Goal: Information Seeking & Learning: Learn about a topic

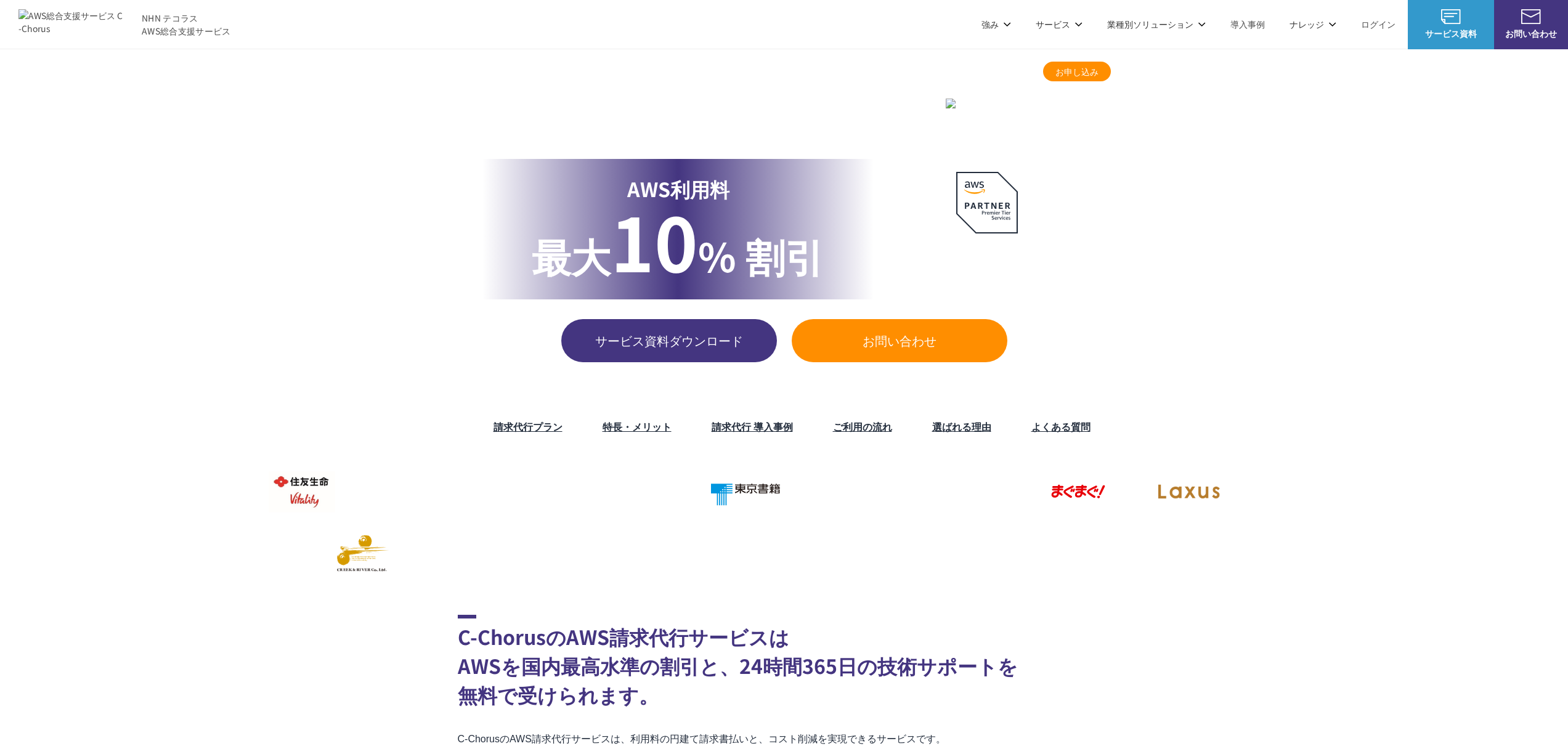
click at [500, 424] on link "請求代行プラン" at bounding box center [527, 426] width 69 height 15
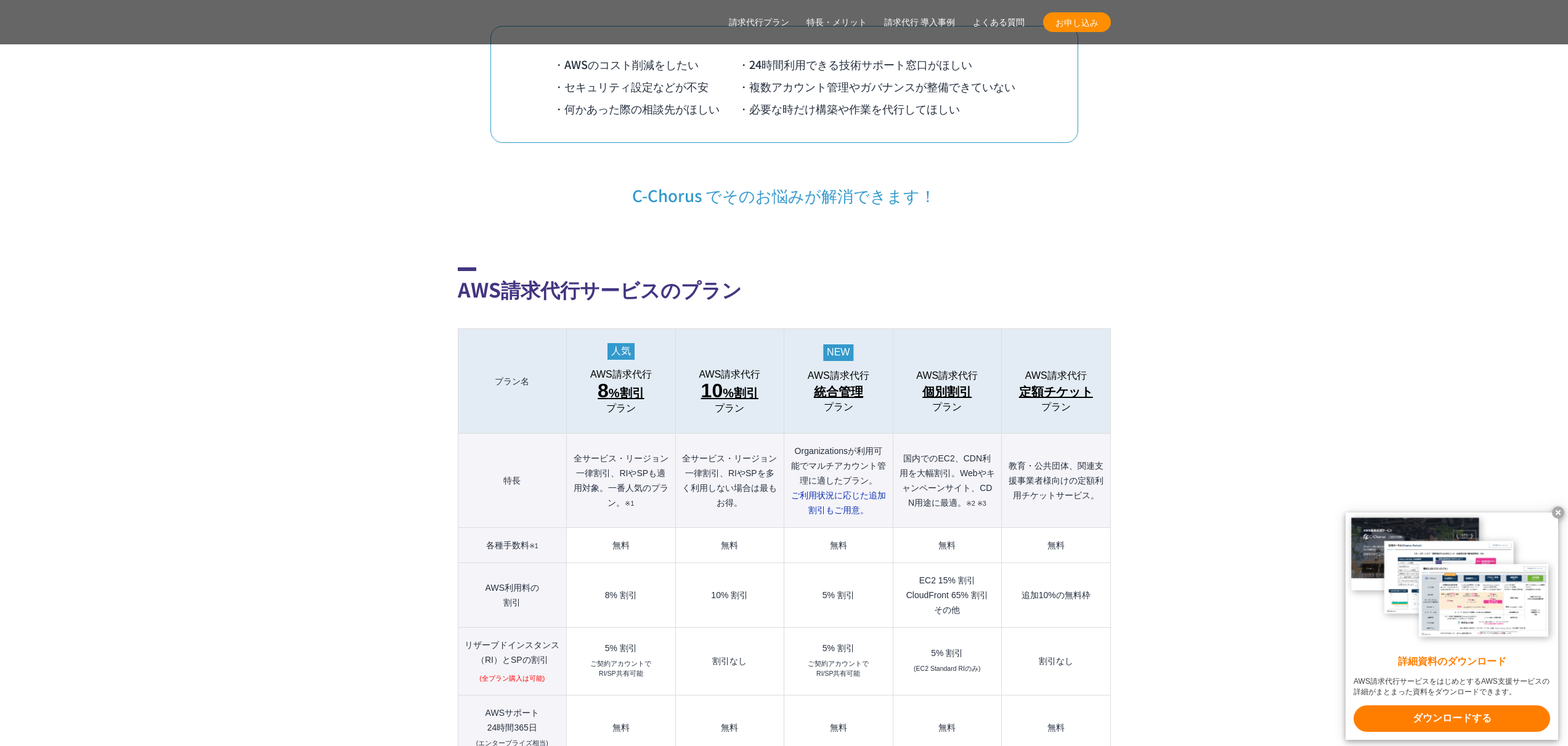
scroll to position [1295, 0]
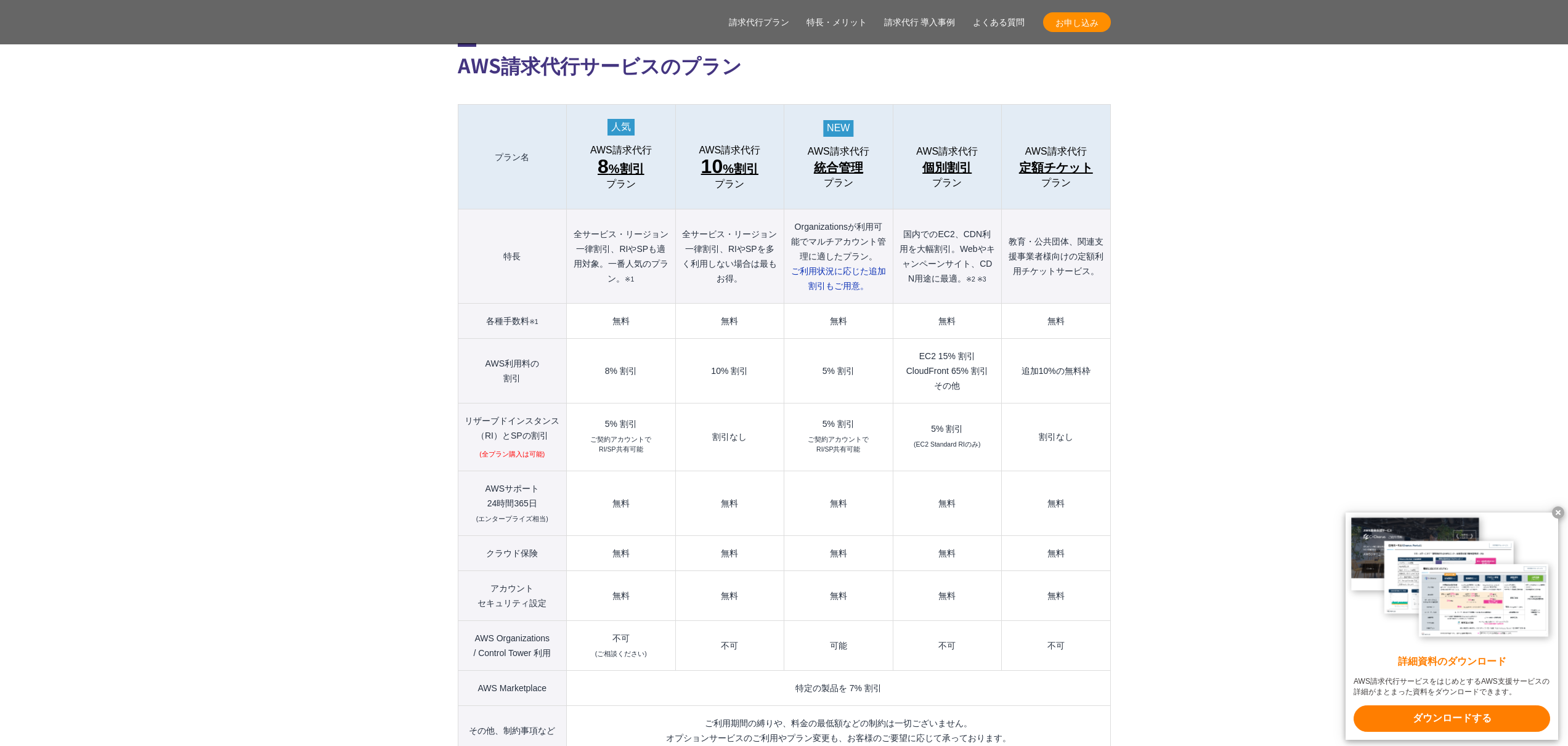
click at [843, 621] on td "可能" at bounding box center [838, 646] width 108 height 50
click at [842, 622] on td "可能" at bounding box center [838, 646] width 108 height 50
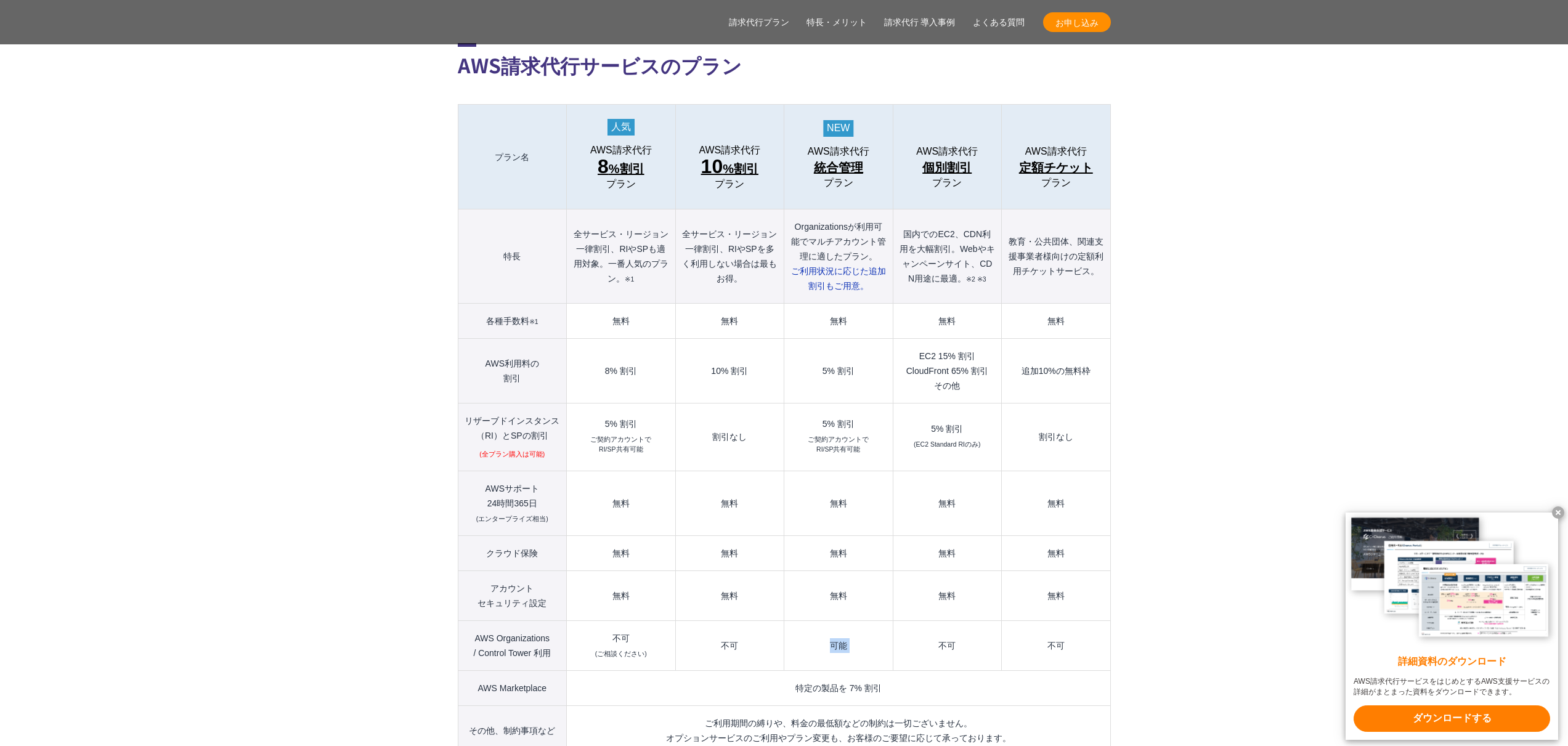
click at [842, 622] on td "可能" at bounding box center [838, 646] width 108 height 50
click at [841, 622] on td "可能" at bounding box center [838, 646] width 108 height 50
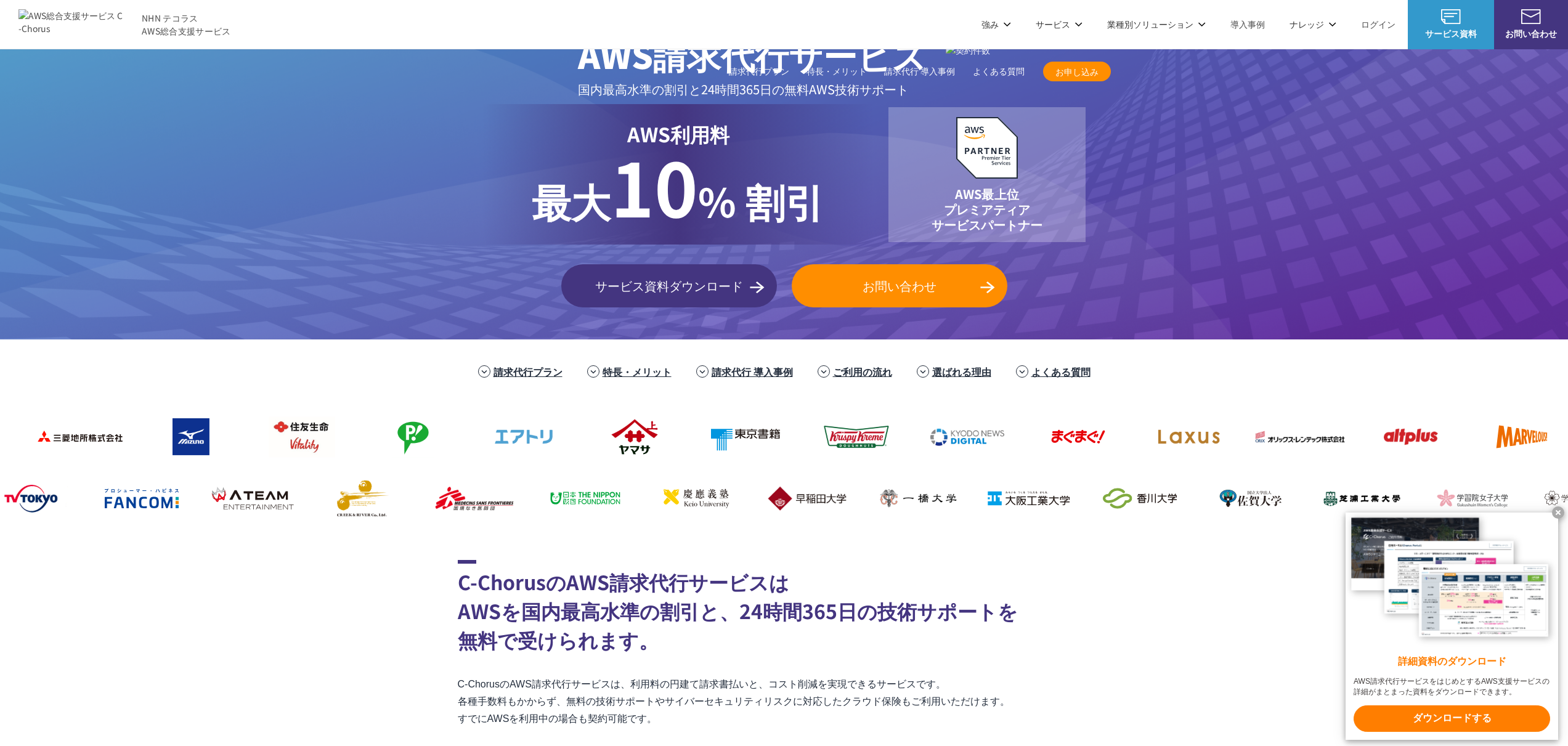
scroll to position [0, 0]
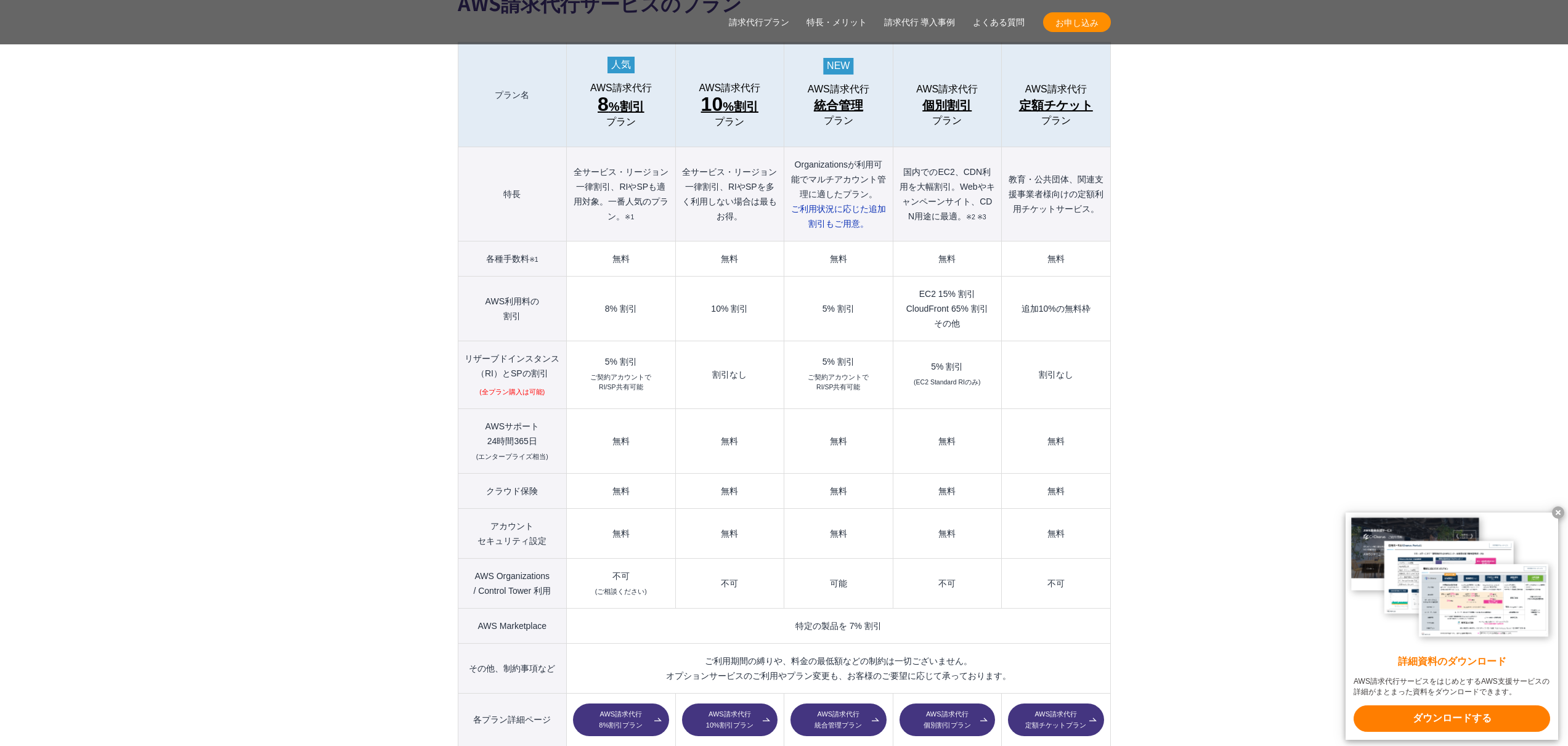
scroll to position [1398, 0]
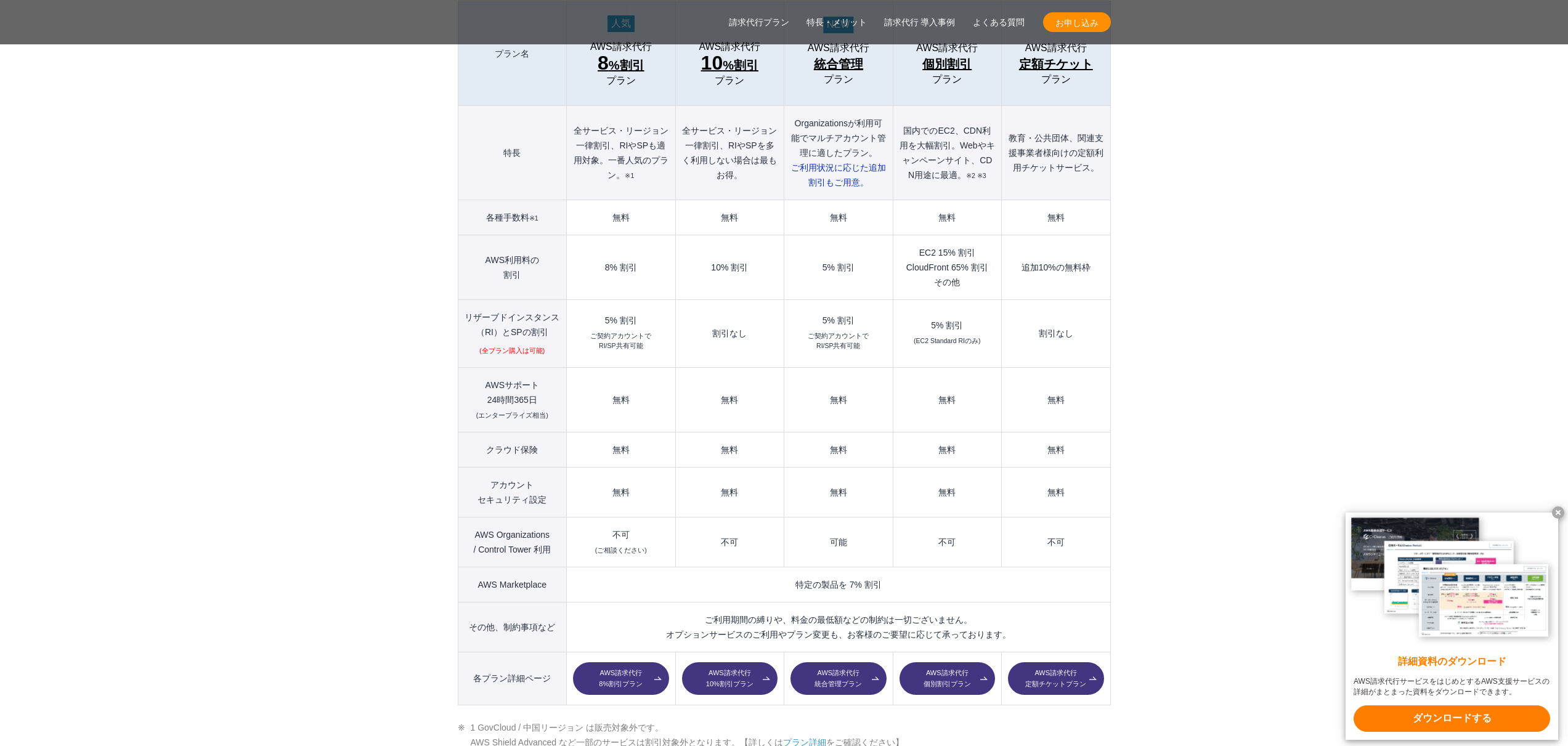
click at [617, 662] on link "AWS請求代行 8%割引プラン" at bounding box center [621, 678] width 96 height 33
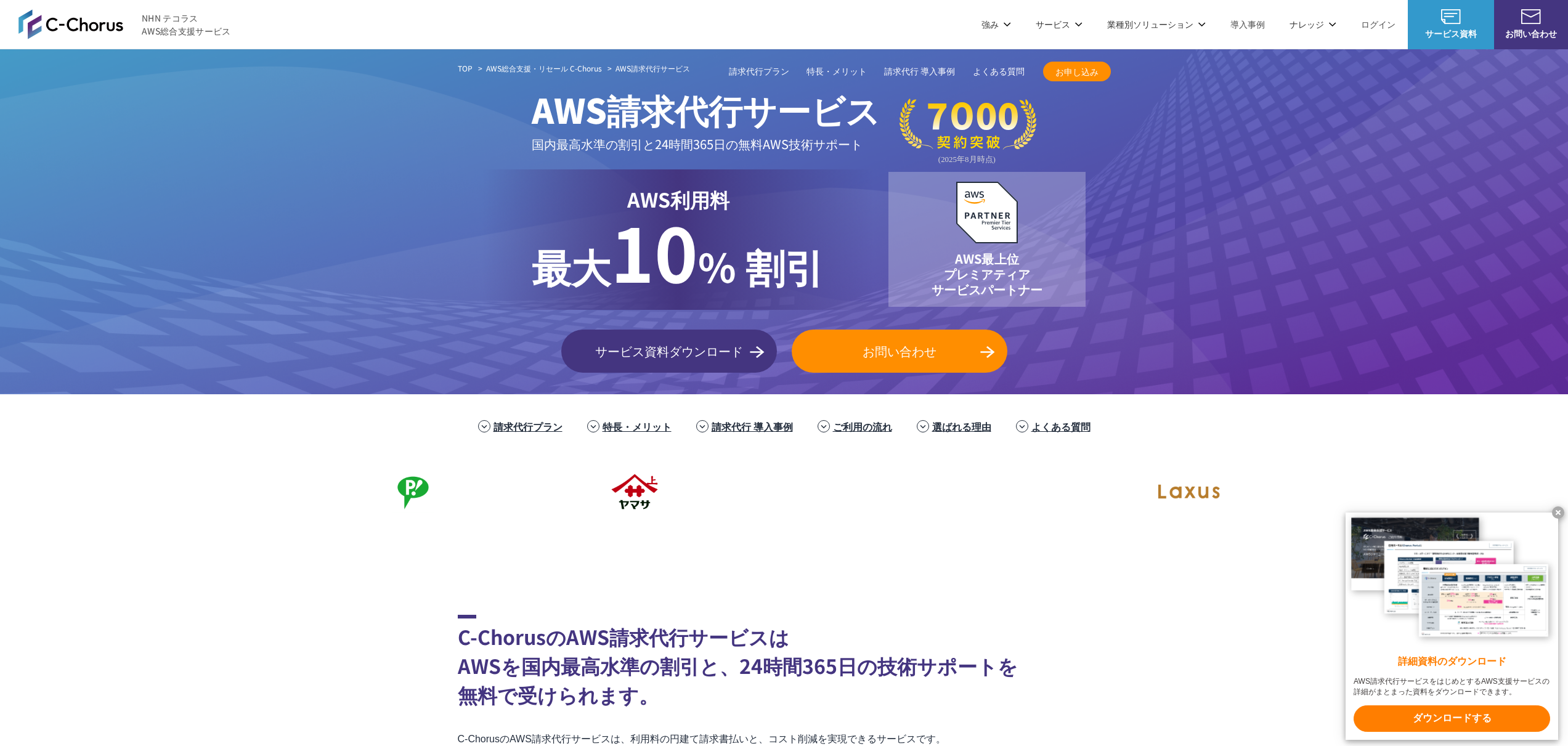
scroll to position [69, 0]
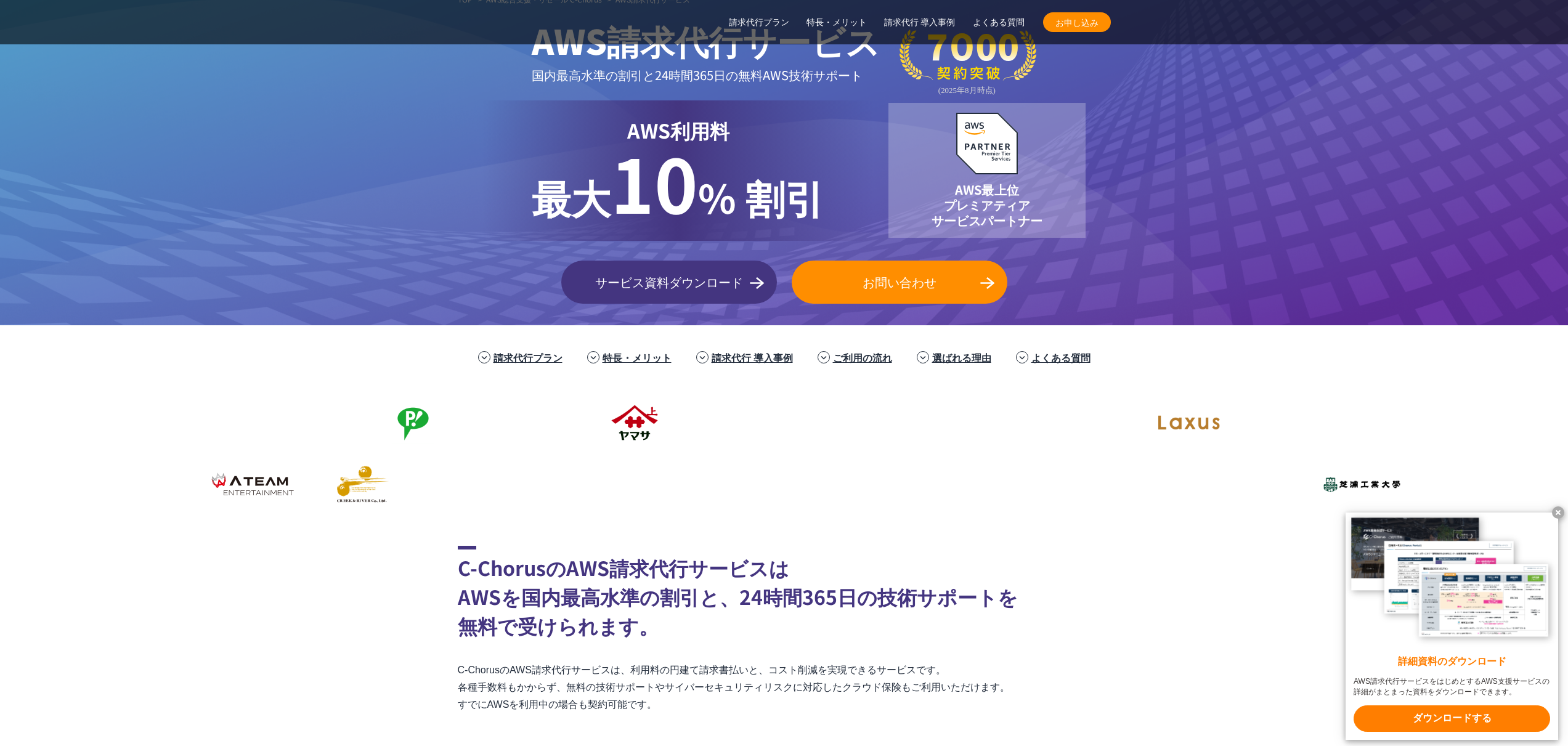
click at [276, 576] on section "C-ChorusのAWS請求代行サービスは AWSを国内最高水準の割引と、24時間365日の技術サポートを 無料で受けられます。 C-ChorusのAWS請求…" at bounding box center [784, 722] width 1568 height 353
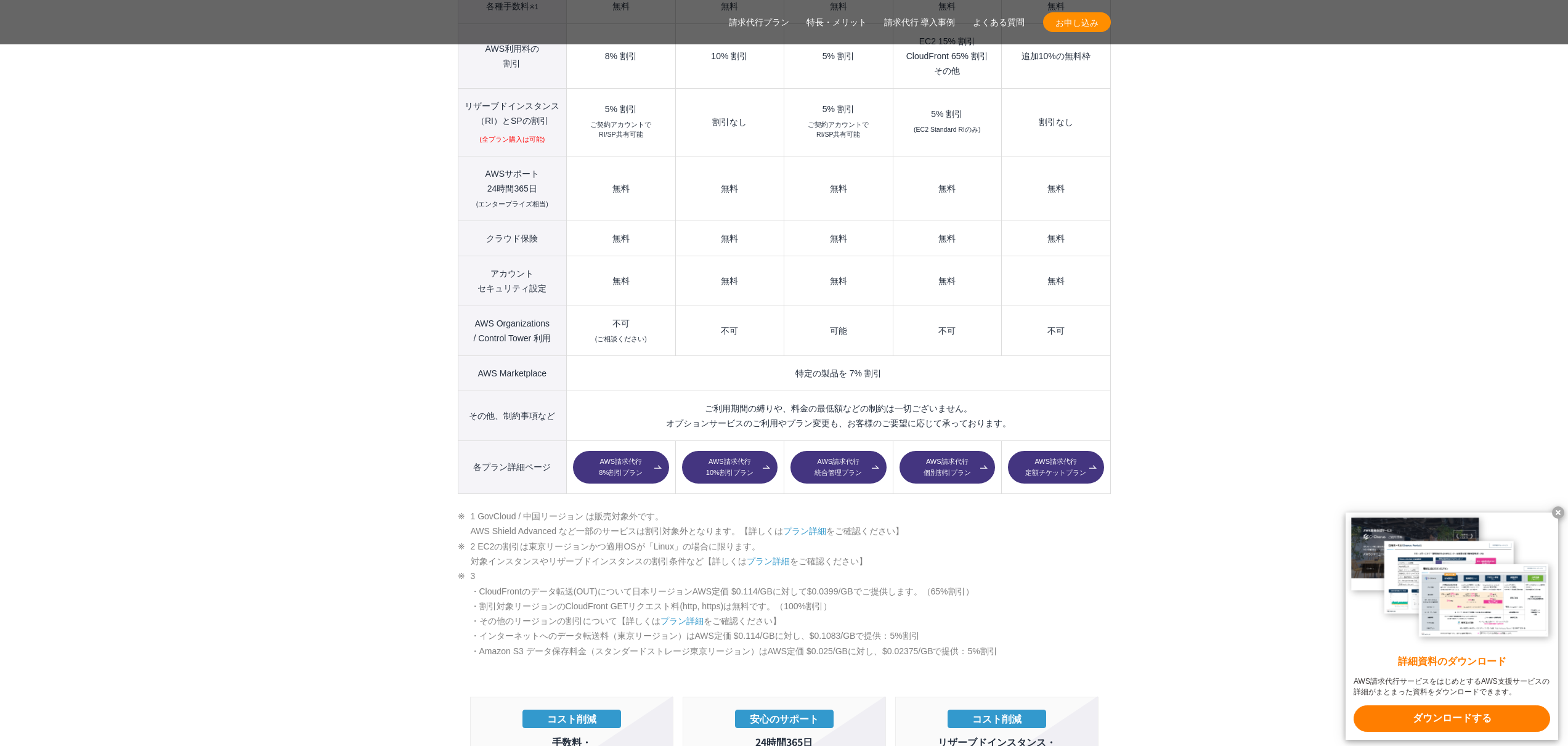
scroll to position [1680, 0]
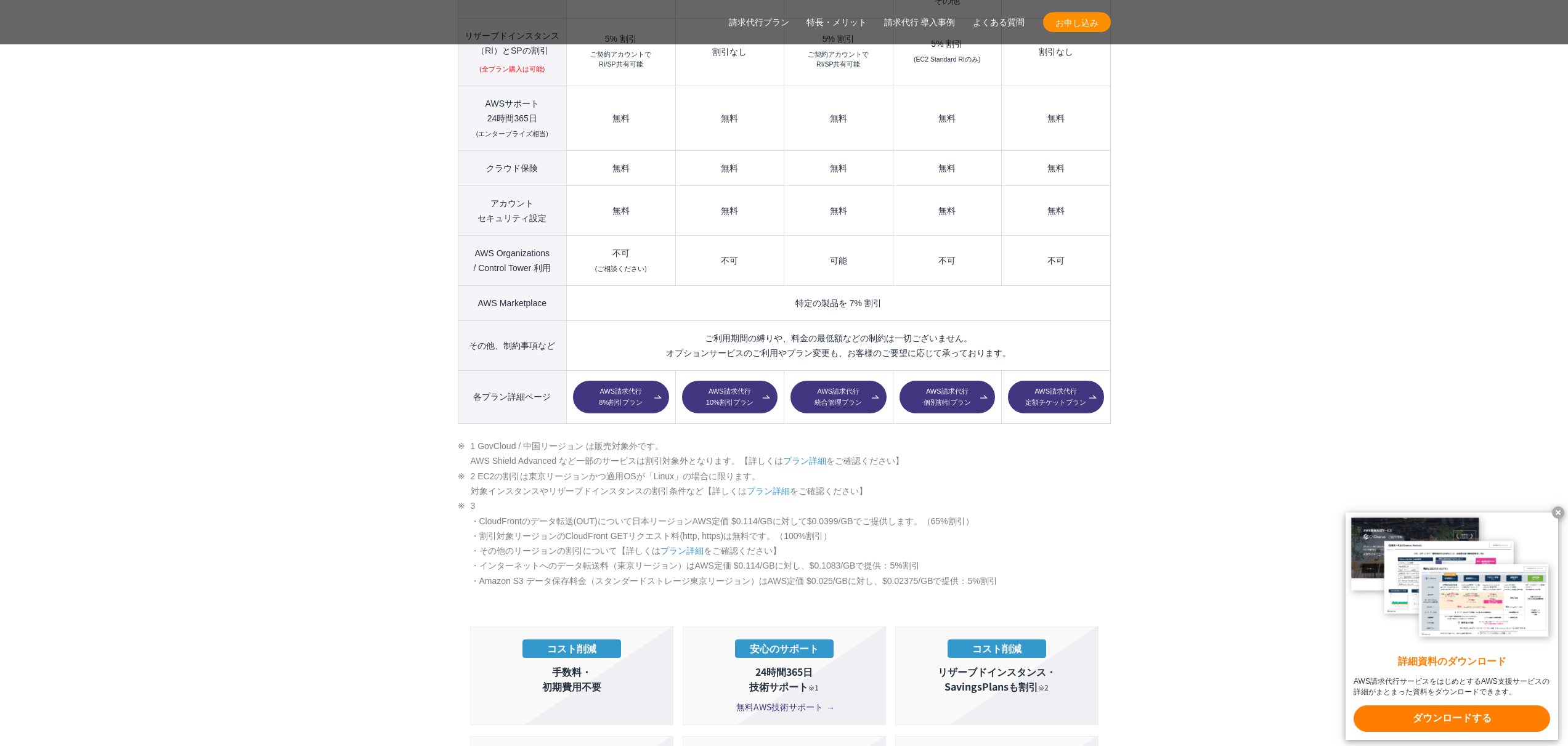
click at [1559, 512] on x-t at bounding box center [1558, 512] width 12 height 12
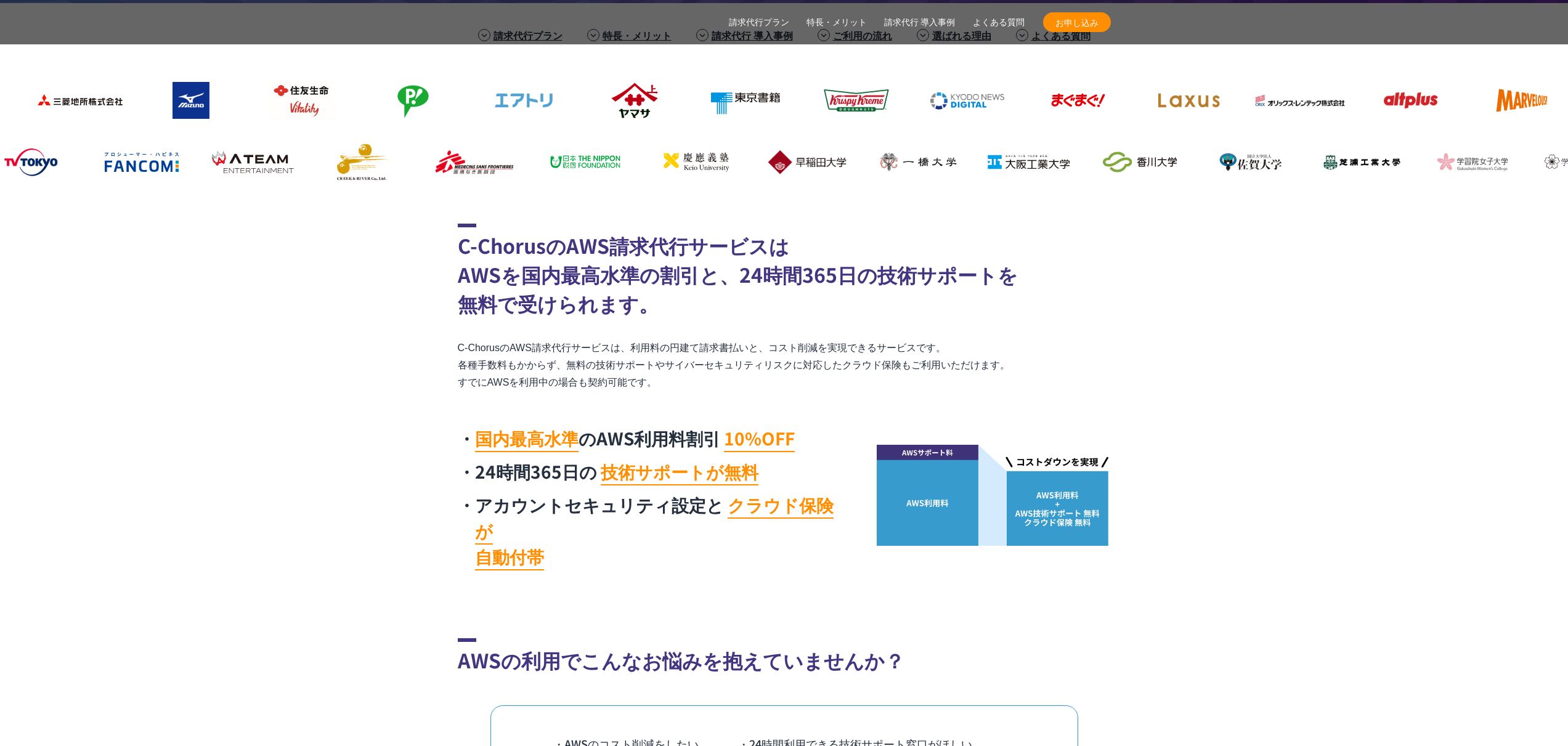
scroll to position [398, 0]
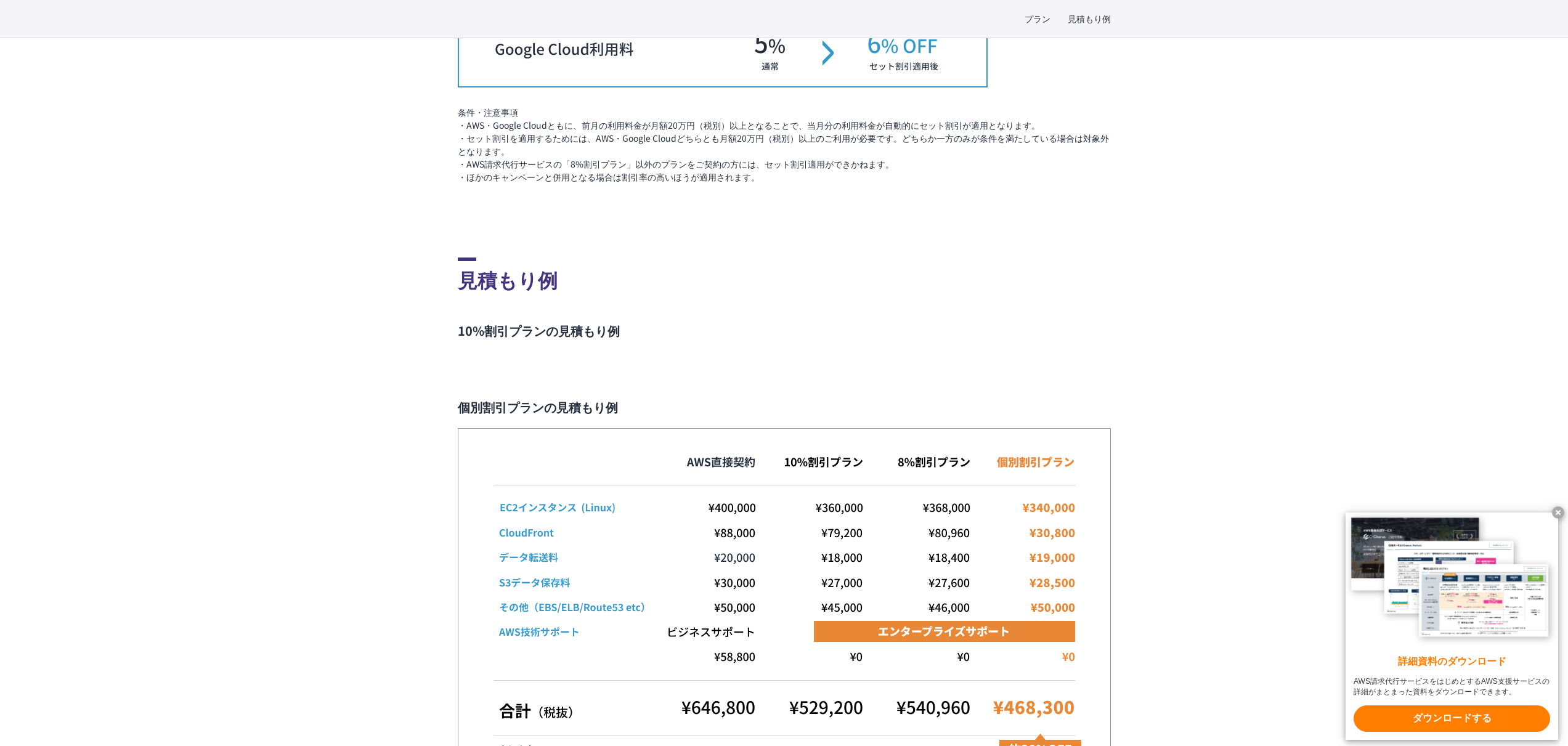
scroll to position [2382, 0]
